Goal: Find specific page/section: Find specific page/section

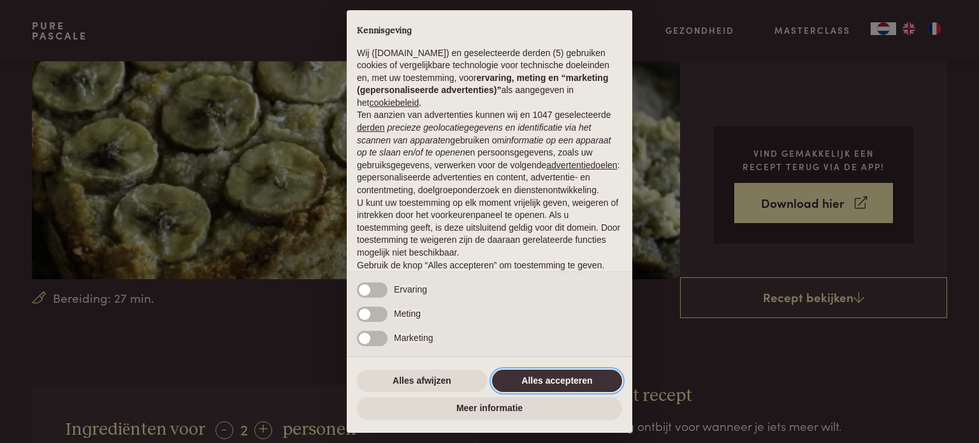
click at [569, 381] on button "Alles accepteren" at bounding box center [557, 381] width 130 height 23
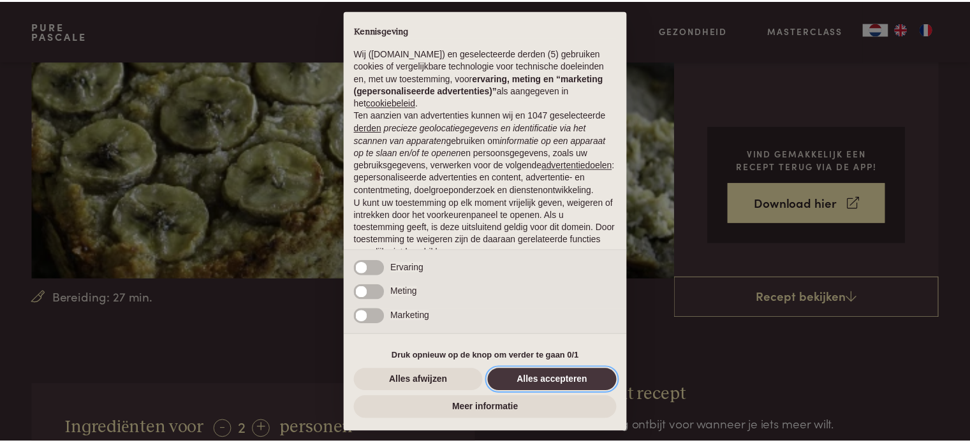
scroll to position [69, 0]
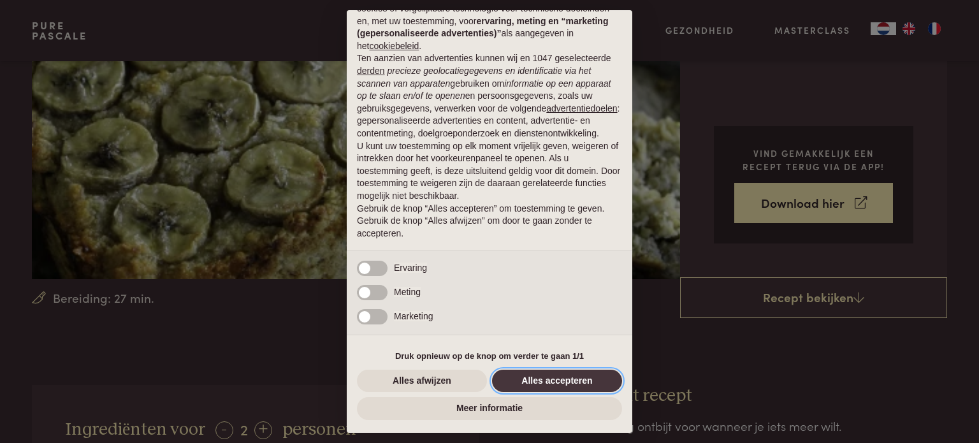
click at [569, 381] on button "Alles accepteren" at bounding box center [557, 381] width 130 height 23
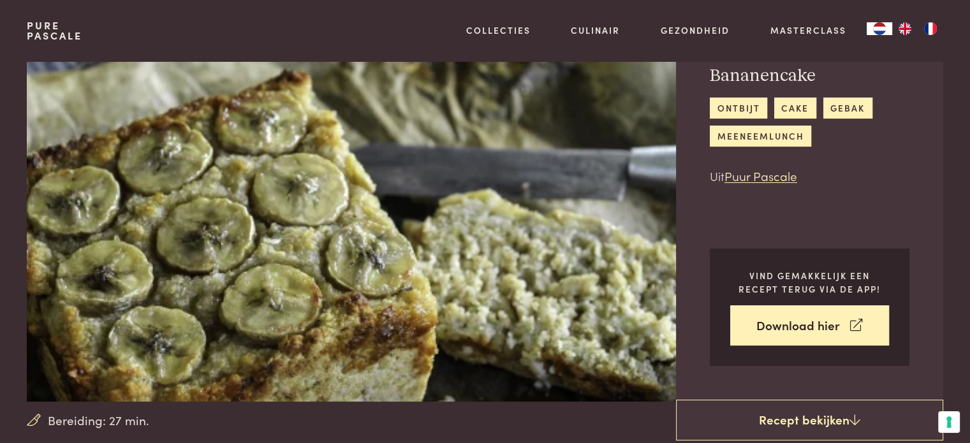
scroll to position [0, 0]
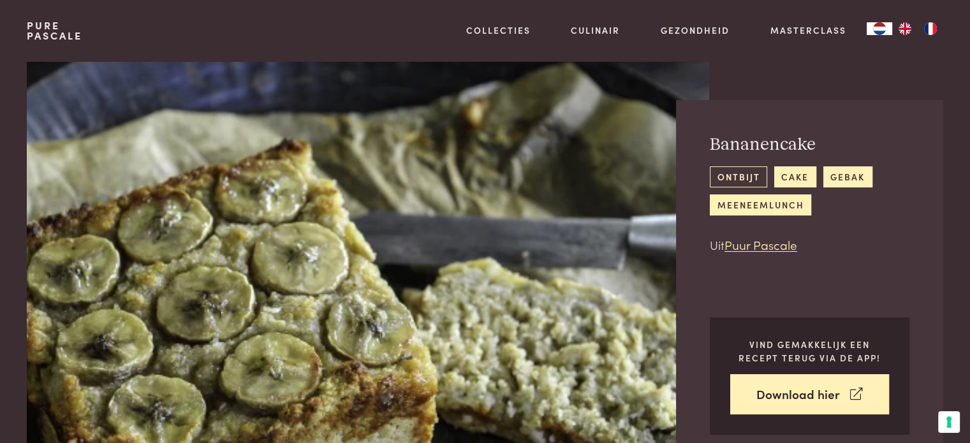
click at [740, 177] on link "ontbijt" at bounding box center [738, 176] width 57 height 21
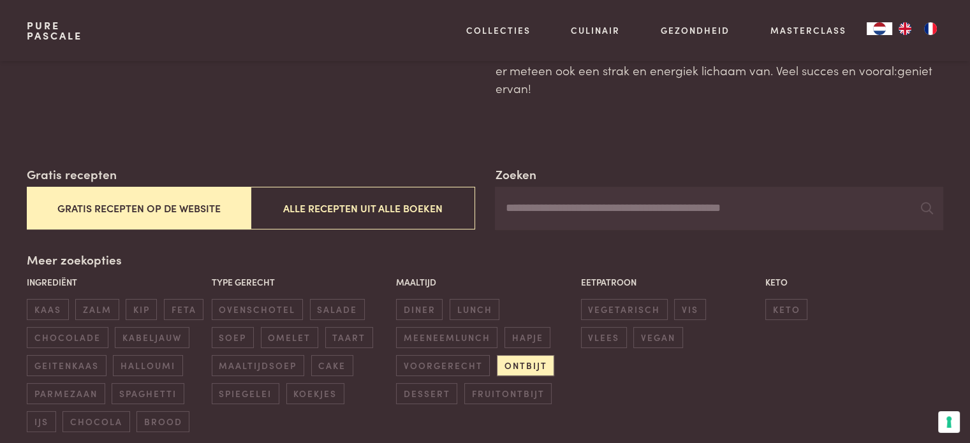
scroll to position [64, 0]
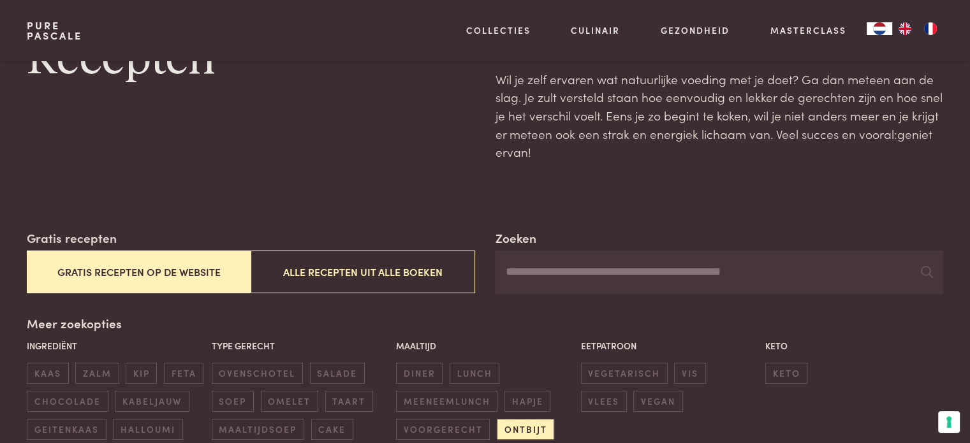
click at [565, 267] on input "Zoeken" at bounding box center [719, 272] width 448 height 43
type input "*******"
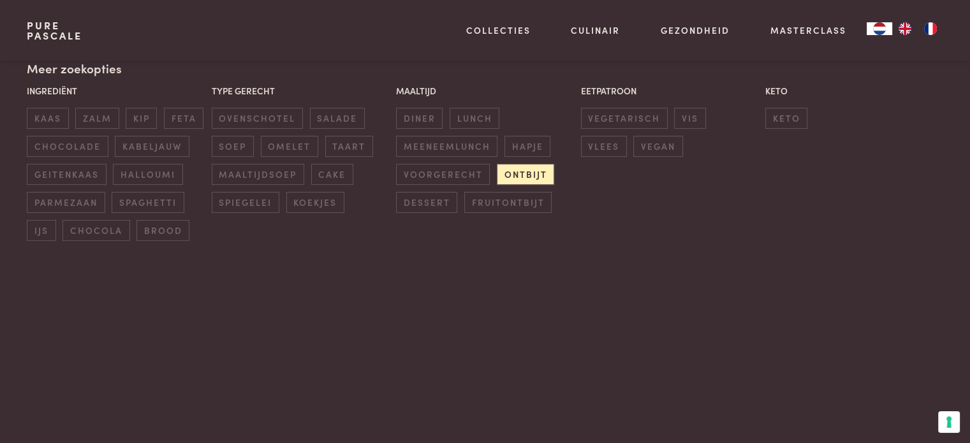
scroll to position [574, 0]
